Goal: Navigation & Orientation: Find specific page/section

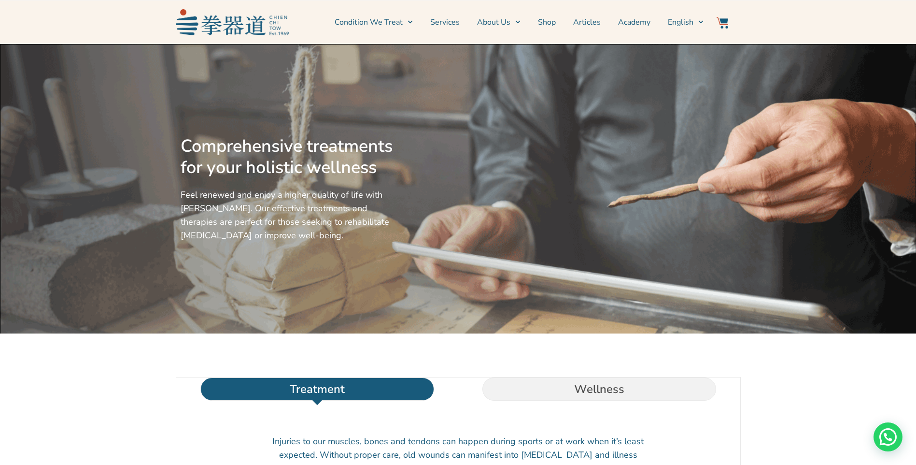
click at [451, 26] on link "Services" at bounding box center [444, 22] width 29 height 24
click at [449, 23] on link "Services" at bounding box center [444, 22] width 29 height 24
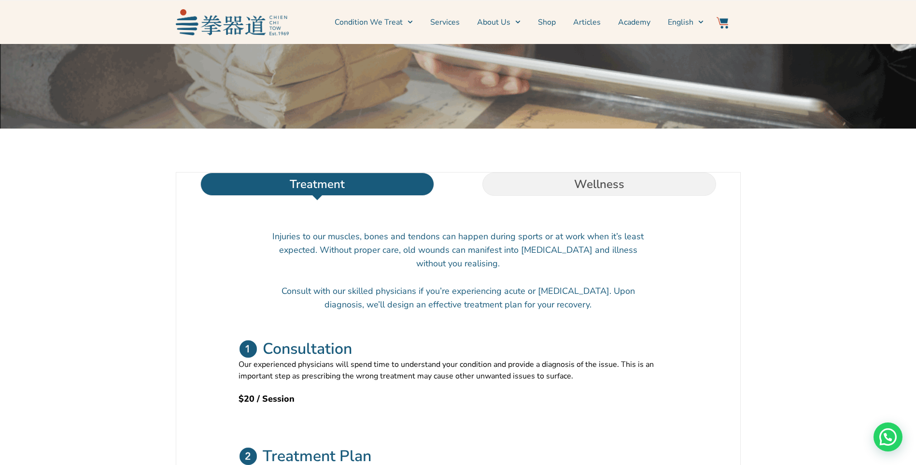
scroll to position [253, 0]
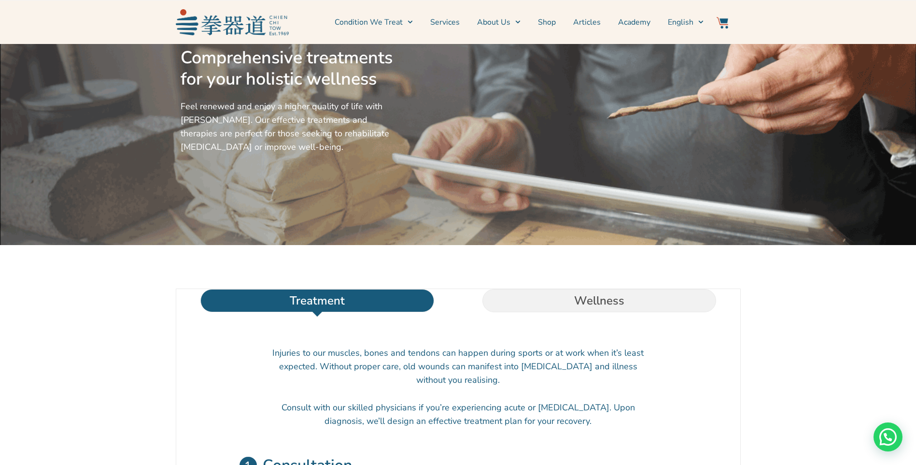
scroll to position [84, 0]
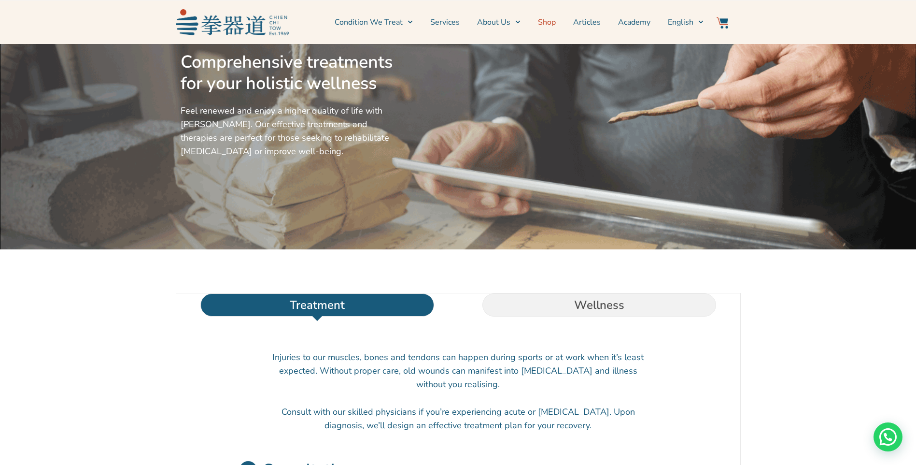
click at [550, 23] on link "Shop" at bounding box center [547, 22] width 18 height 24
click at [559, 23] on li "Shop" at bounding box center [546, 22] width 35 height 24
click at [553, 23] on link "Shop" at bounding box center [547, 22] width 18 height 24
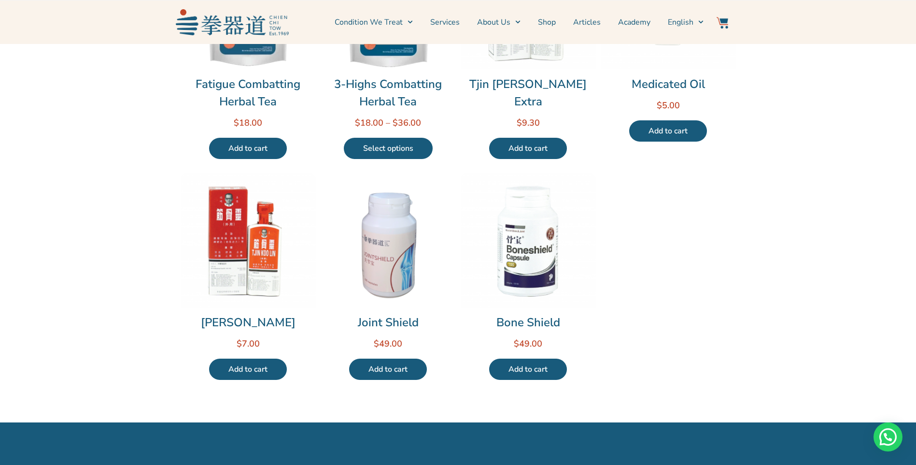
scroll to position [443, 0]
